Goal: Information Seeking & Learning: Learn about a topic

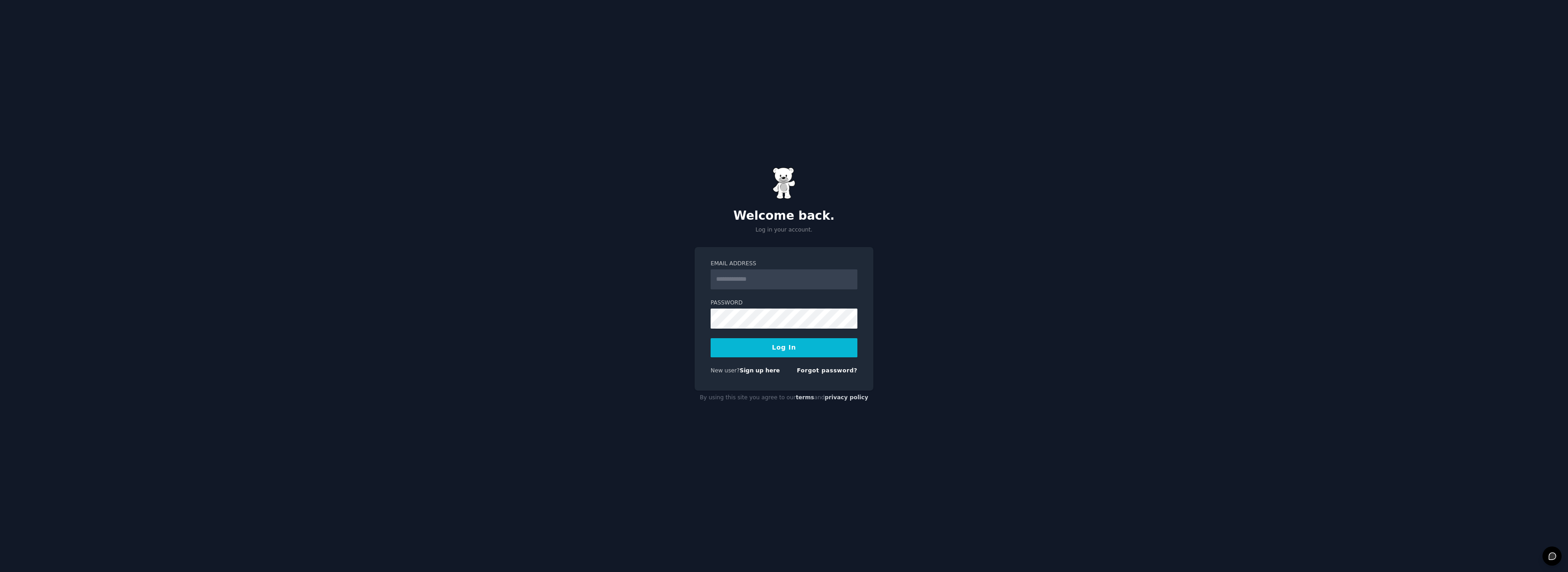
click at [748, 275] on input "Email Address" at bounding box center [783, 279] width 147 height 20
type input "**********"
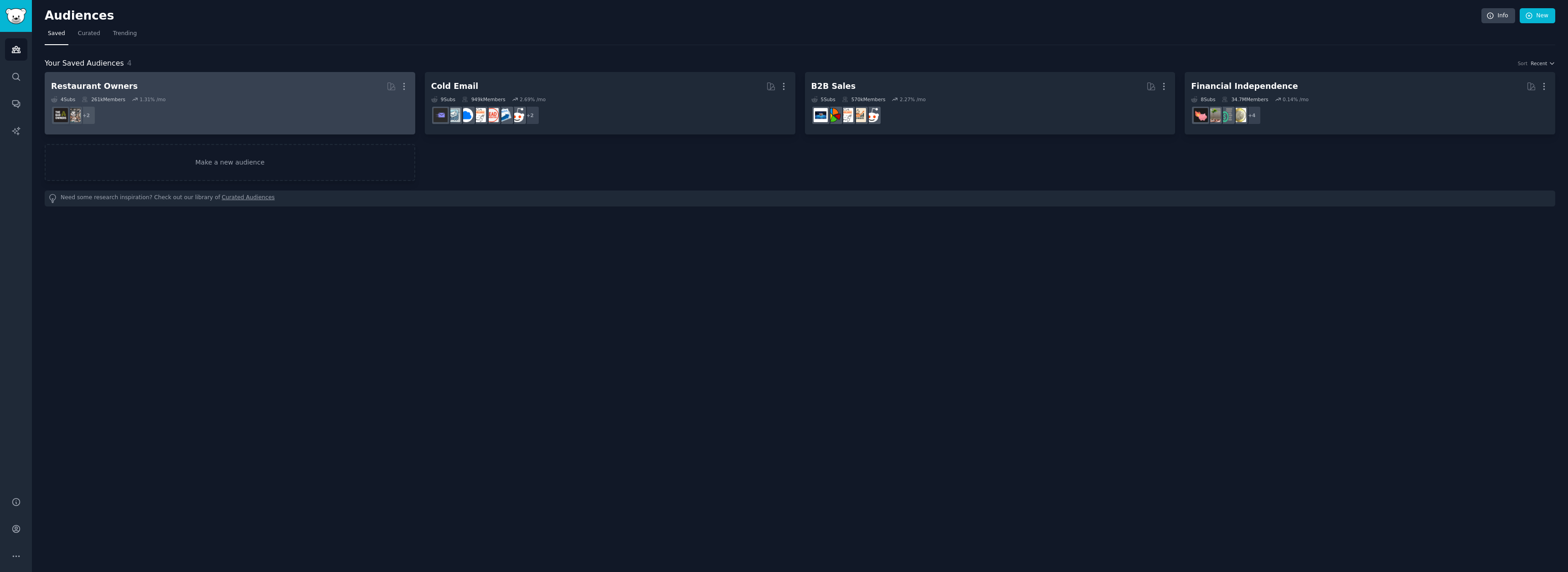
click at [265, 101] on div "4 Sub s 261k Members 1.31 % /mo" at bounding box center [230, 99] width 358 height 6
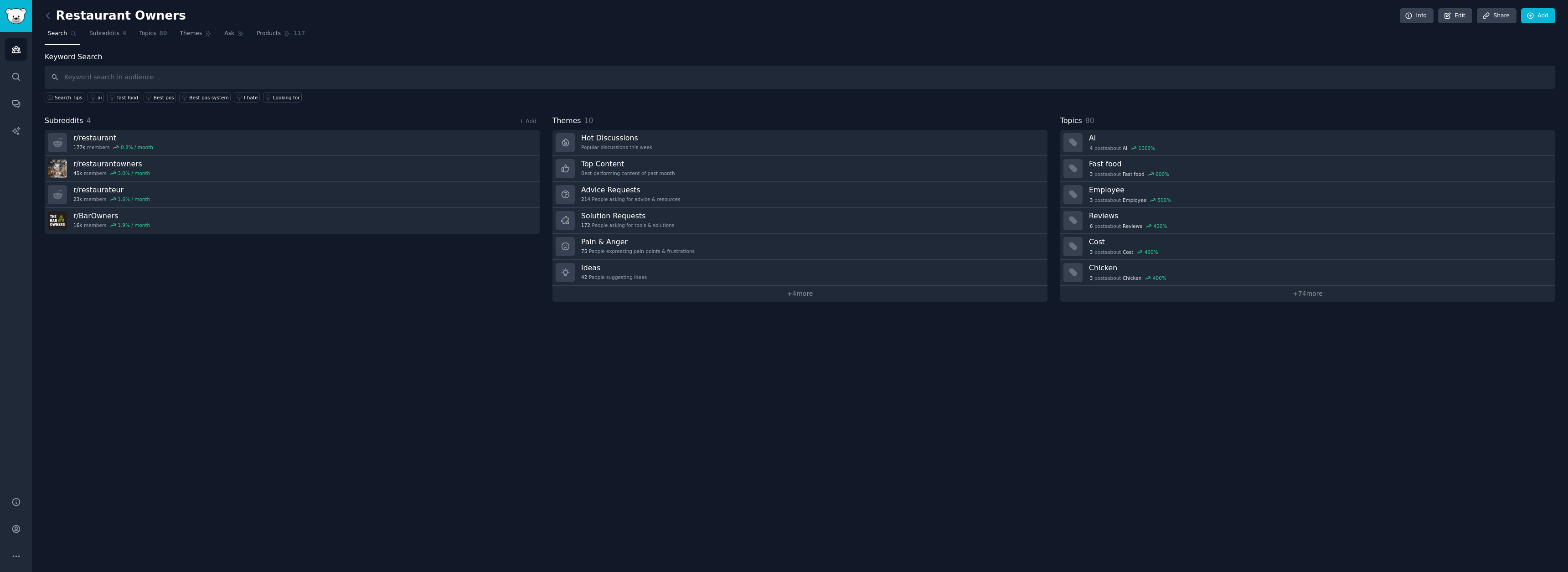
click at [211, 257] on div "Subreddits 4 + Add r/ restaurant 177k members 0.8 % / month r/ restaurantowners…" at bounding box center [292, 209] width 495 height 187
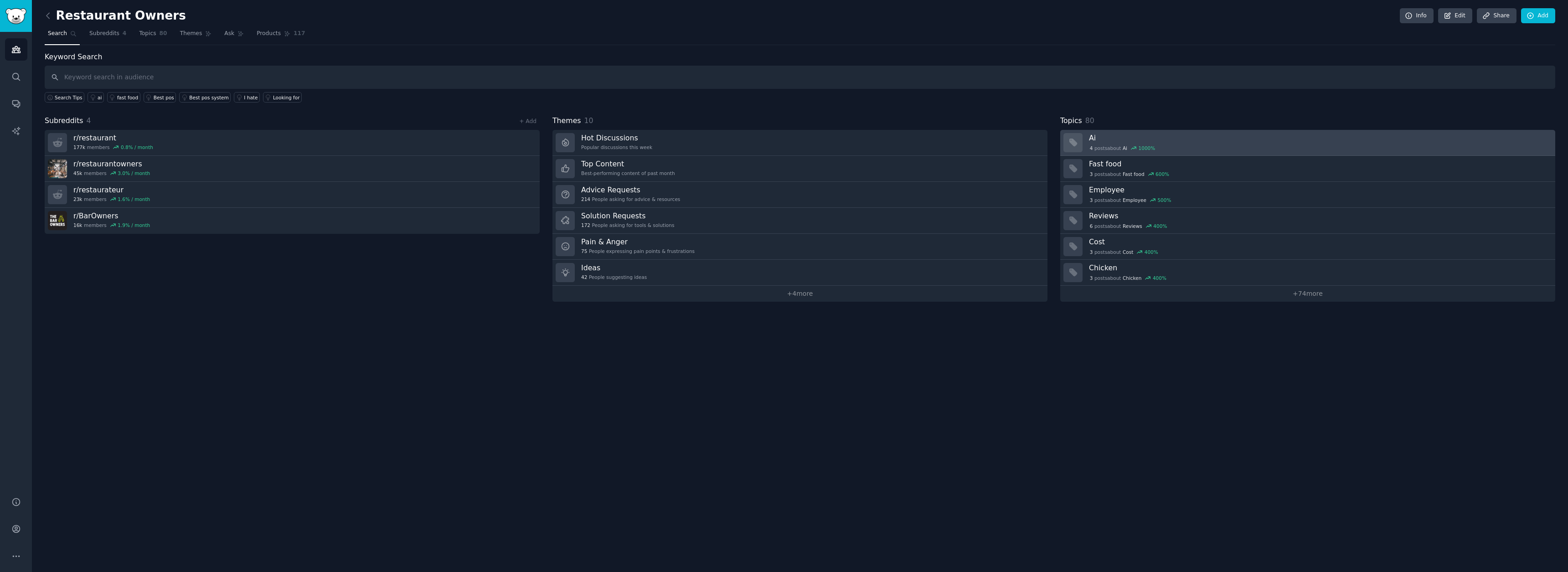
click at [1215, 147] on div "4 post s about Ai 1000 %" at bounding box center [1319, 148] width 460 height 8
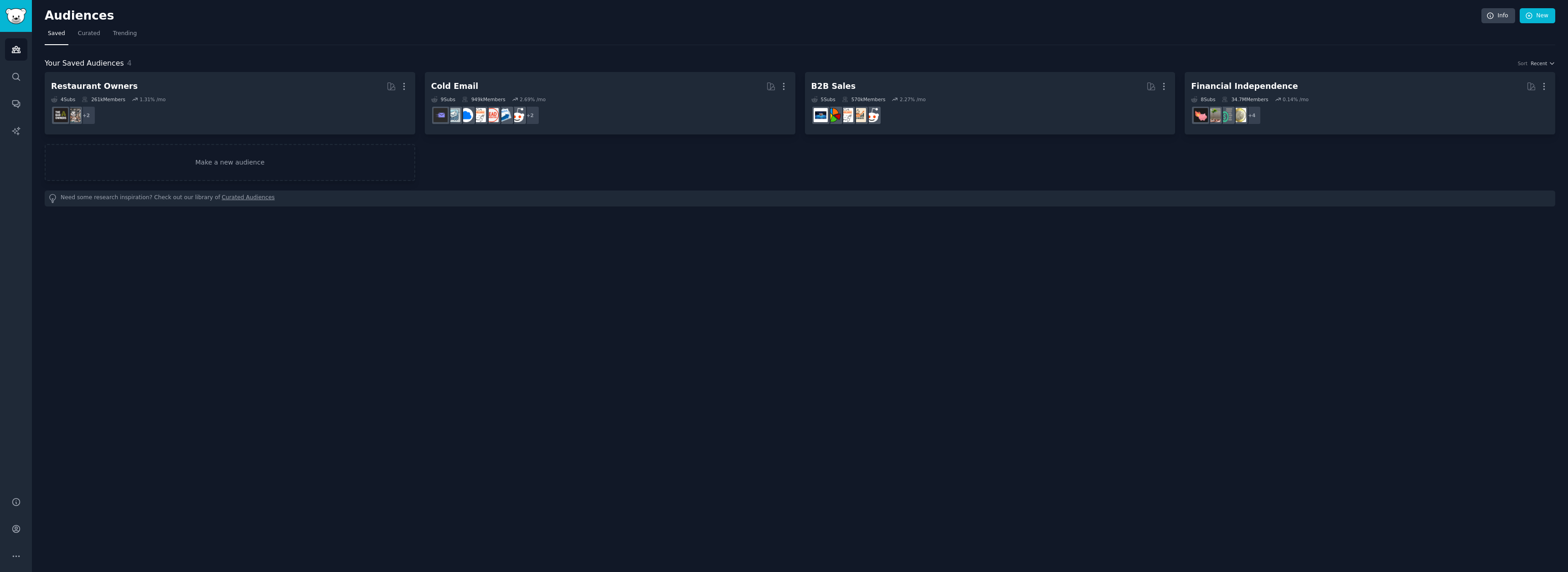
click at [136, 44] on nav "Saved Curated Trending" at bounding box center [800, 35] width 1510 height 19
click at [103, 26] on div "Audiences Info New" at bounding box center [800, 17] width 1510 height 19
click at [122, 34] on span "Trending" at bounding box center [125, 34] width 23 height 8
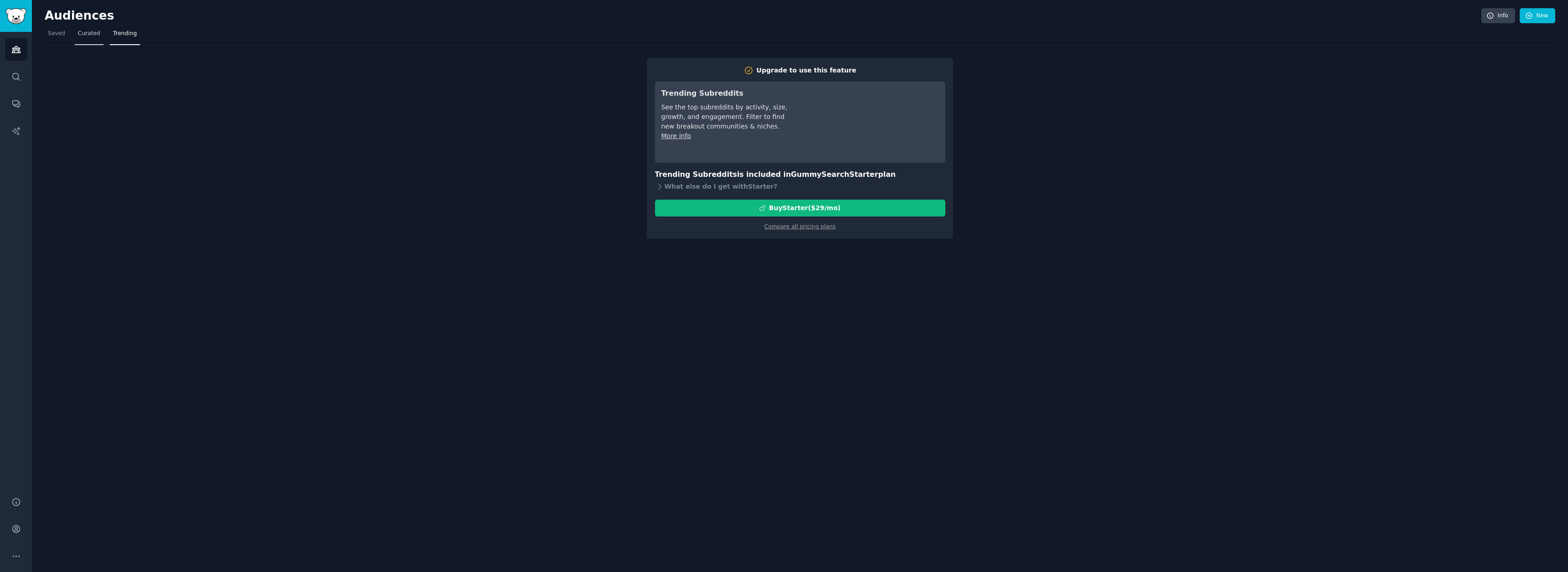
click at [86, 25] on div "Audiences Info New" at bounding box center [800, 17] width 1510 height 19
click at [50, 37] on span "Saved" at bounding box center [56, 34] width 17 height 8
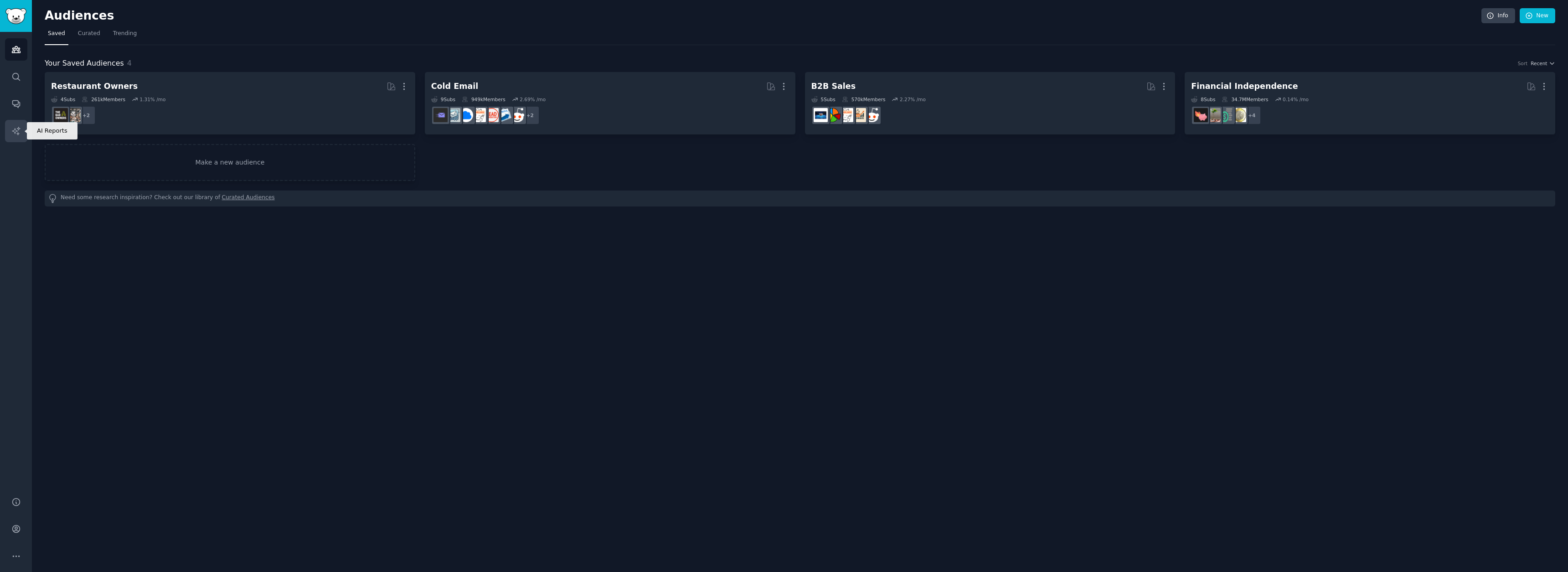
click at [22, 129] on link "AI Reports" at bounding box center [16, 131] width 22 height 22
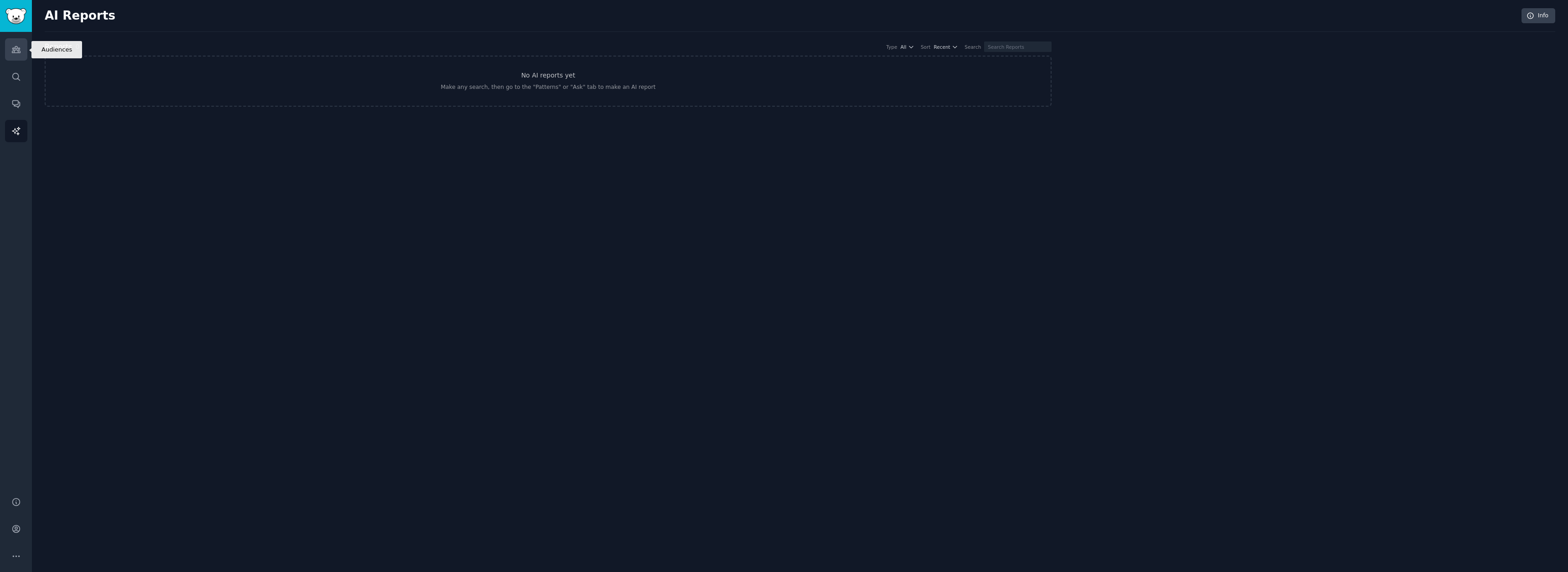
click at [17, 50] on icon "Sidebar" at bounding box center [17, 50] width 10 height 10
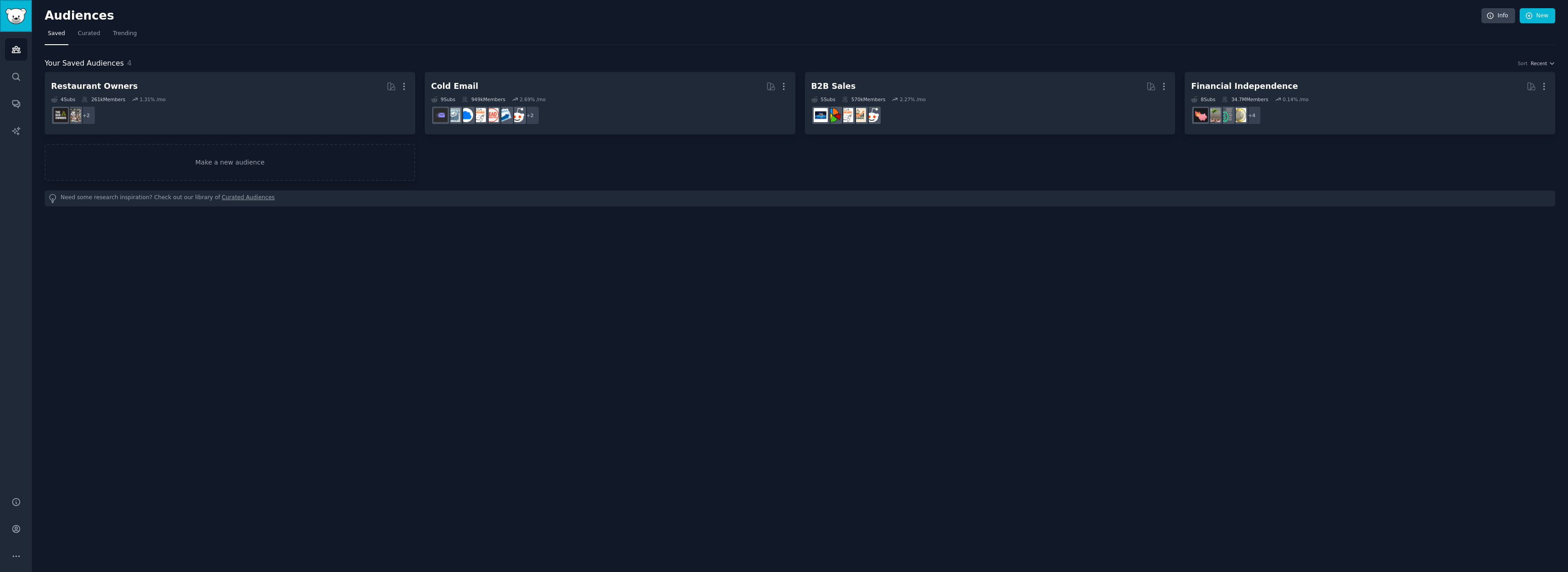
click at [17, 18] on img "Sidebar" at bounding box center [16, 16] width 21 height 16
